Goal: Information Seeking & Learning: Learn about a topic

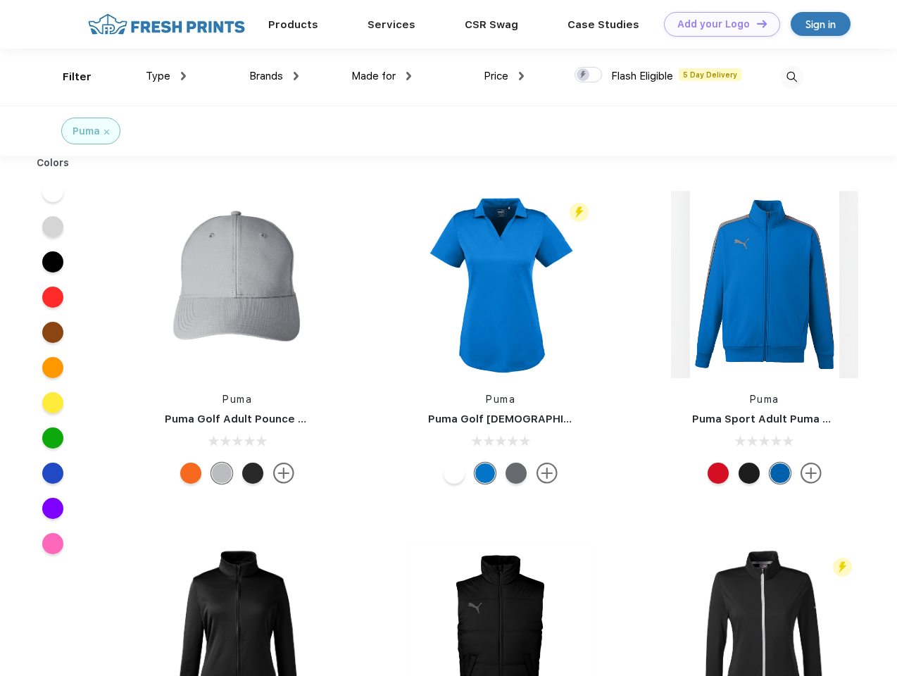
scroll to position [1, 0]
click at [717, 24] on link "Add your Logo Design Tool" at bounding box center [722, 24] width 116 height 25
click at [0, 0] on div "Design Tool" at bounding box center [0, 0] width 0 height 0
click at [756, 23] on link "Add your Logo Design Tool" at bounding box center [722, 24] width 116 height 25
click at [68, 77] on div "Filter" at bounding box center [77, 77] width 29 height 16
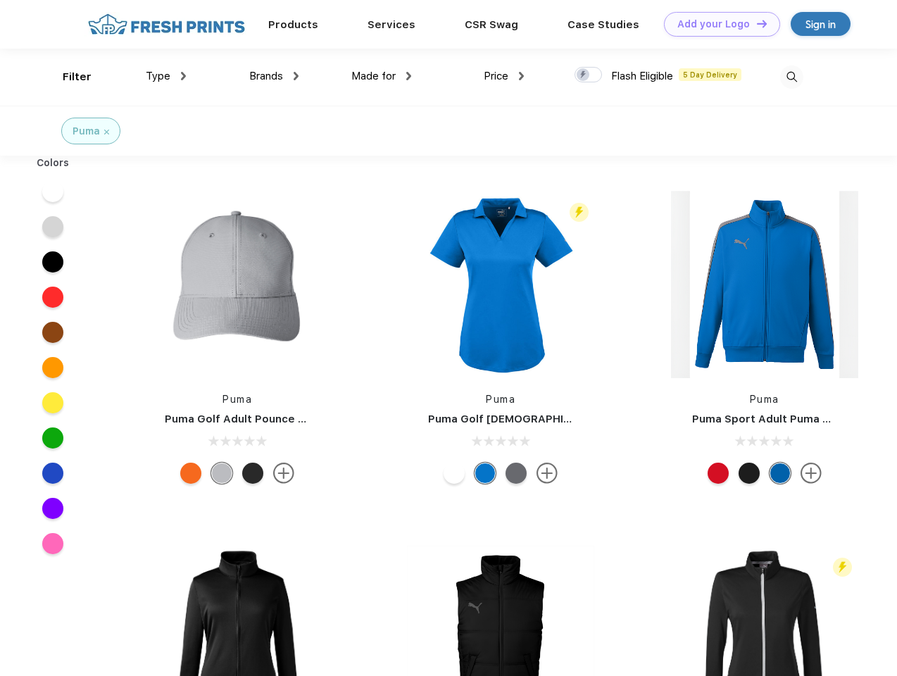
click at [166, 76] on span "Type" at bounding box center [158, 76] width 25 height 13
click at [274, 76] on span "Brands" at bounding box center [266, 76] width 34 height 13
click at [382, 76] on span "Made for" at bounding box center [373, 76] width 44 height 13
click at [504, 76] on span "Price" at bounding box center [496, 76] width 25 height 13
click at [589, 75] on div at bounding box center [588, 74] width 27 height 15
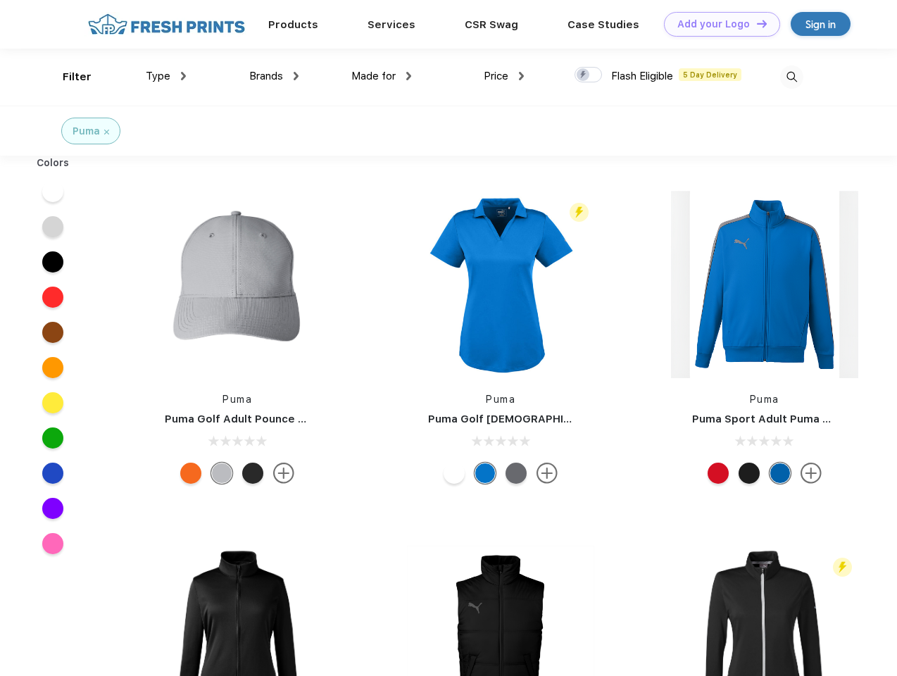
click at [584, 75] on input "checkbox" at bounding box center [579, 70] width 9 height 9
click at [791, 77] on img at bounding box center [791, 76] width 23 height 23
